Goal: Information Seeking & Learning: Learn about a topic

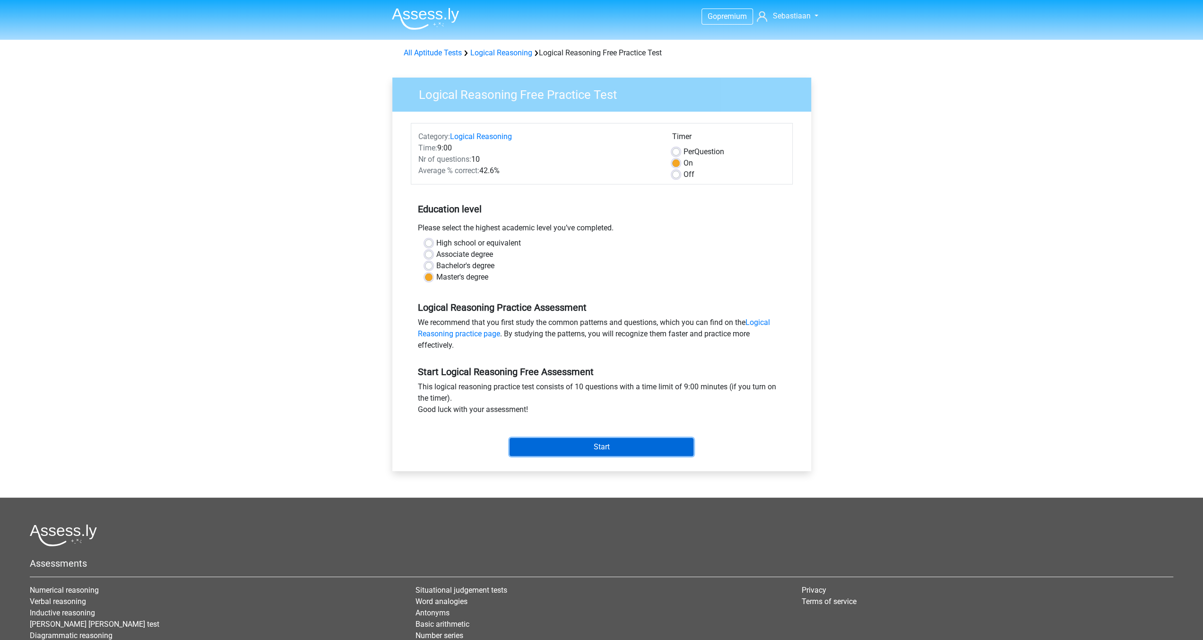
click at [578, 438] on input "Start" at bounding box center [602, 447] width 184 height 18
drag, startPoint x: 417, startPoint y: 94, endPoint x: 615, endPoint y: 102, distance: 197.8
click at [615, 102] on div "Logical Reasoning Free Practice Test" at bounding box center [603, 95] width 415 height 22
copy h3 "Logical Reasoning Free Practice Test"
